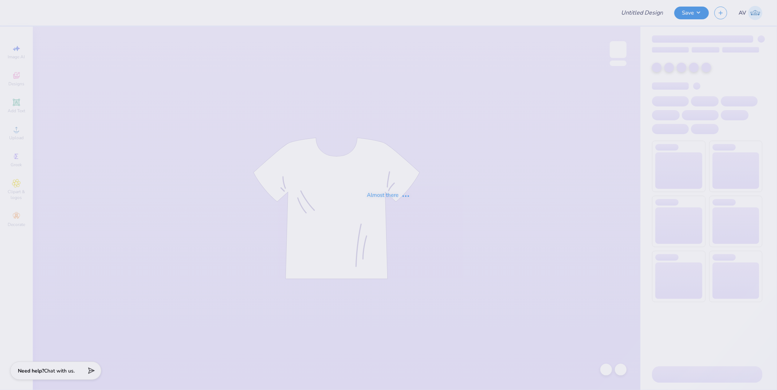
type input "[GEOGRAPHIC_DATA] : [PERSON_NAME]"
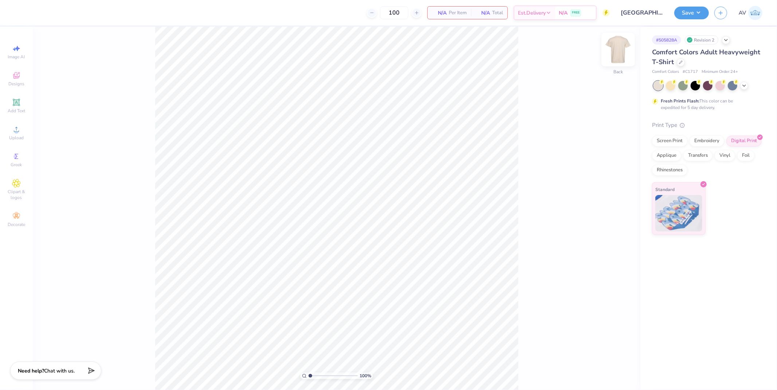
click at [617, 52] on img at bounding box center [617, 49] width 29 height 29
click at [725, 42] on div at bounding box center [726, 39] width 8 height 8
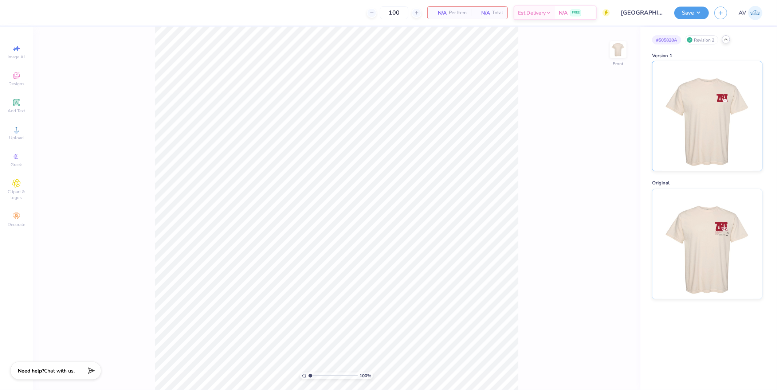
click at [699, 117] on img at bounding box center [706, 116] width 90 height 110
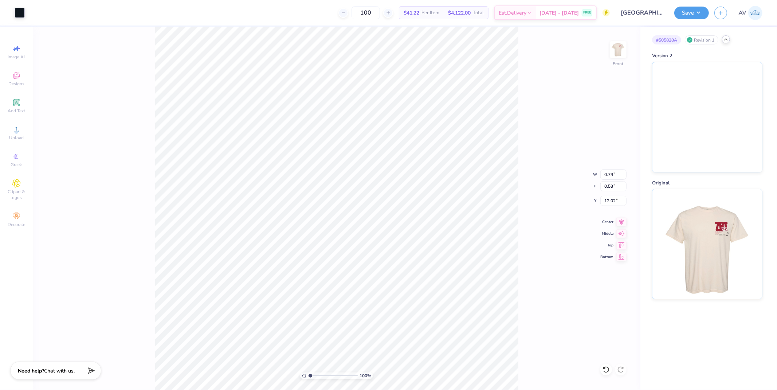
type input "0.79"
type input "0.53"
type input "12.02"
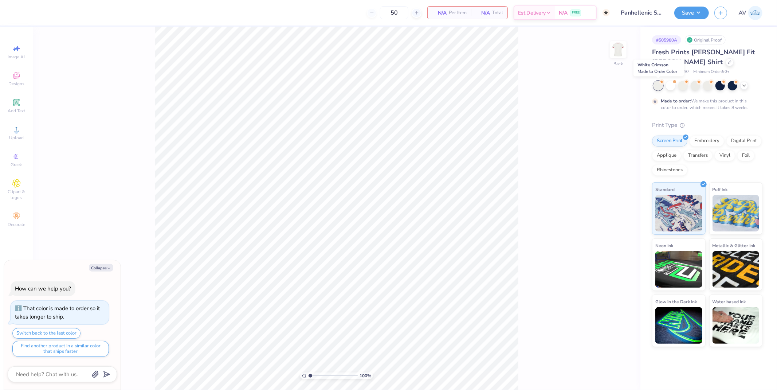
type textarea "x"
